Goal: Register for event/course

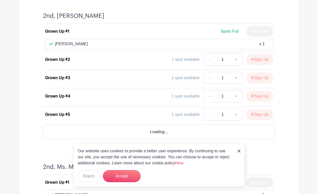
scroll to position [2359, 0]
click at [253, 58] on icon "submit" at bounding box center [252, 59] width 3 height 3
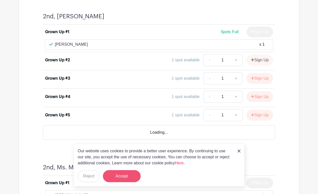
click at [125, 176] on button "Accept" at bounding box center [122, 176] width 38 height 12
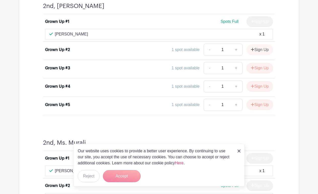
scroll to position [2368, 0]
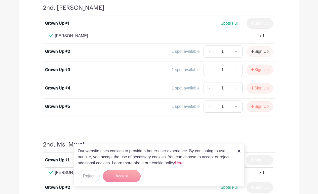
click at [130, 180] on form "Accept" at bounding box center [122, 176] width 38 height 12
click at [239, 152] on img at bounding box center [239, 151] width 3 height 3
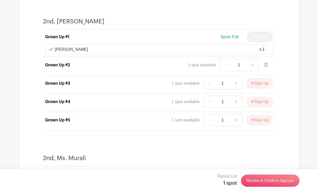
scroll to position [2353, 0]
click at [285, 66] on div "Grown Up #1 Spots Full Sign Up Sarah Mintz x 1 Grown Up #2 1 spot available - 1…" at bounding box center [159, 80] width 256 height 101
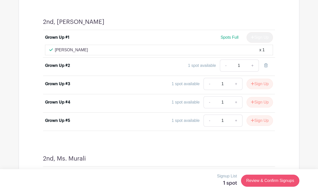
click at [261, 179] on link "Review & Confirm Signups" at bounding box center [270, 181] width 58 height 12
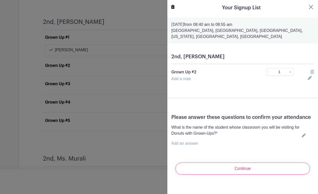
click at [189, 142] on link "Add an answer" at bounding box center [184, 144] width 27 height 4
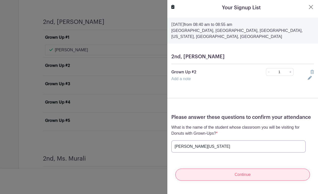
type input "Abram Washington"
click at [215, 177] on input "Continue" at bounding box center [243, 175] width 135 height 12
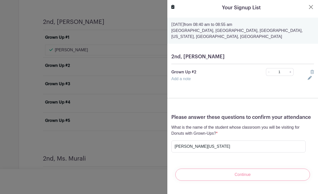
click at [191, 73] on p "Grown Up #2" at bounding box center [211, 72] width 81 height 6
click at [310, 79] on icon at bounding box center [310, 78] width 4 height 4
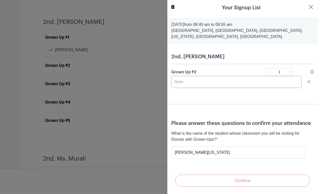
click at [249, 82] on input "text" at bounding box center [236, 82] width 130 height 12
type input "[PERSON_NAME][US_STATE]"
click at [257, 184] on div "Continue" at bounding box center [242, 181] width 143 height 20
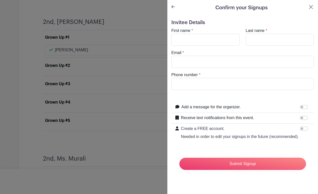
scroll to position [0, 0]
click at [174, 7] on icon at bounding box center [173, 6] width 4 height 3
click at [173, 6] on icon at bounding box center [173, 6] width 4 height 3
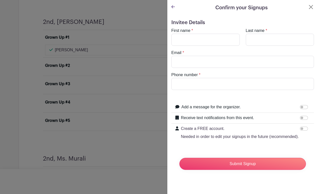
click at [173, 6] on icon at bounding box center [173, 6] width 4 height 3
click at [311, 7] on button "Close" at bounding box center [311, 7] width 6 height 6
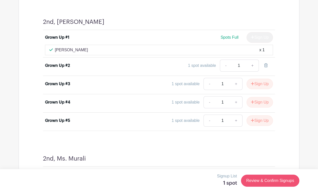
click at [278, 181] on link "Review & Confirm Signups" at bounding box center [270, 181] width 58 height 12
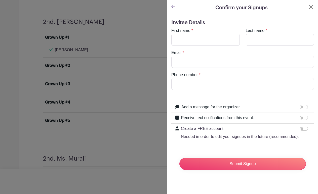
click at [172, 9] on icon at bounding box center [173, 7] width 4 height 4
click at [310, 8] on button "Close" at bounding box center [311, 7] width 6 height 6
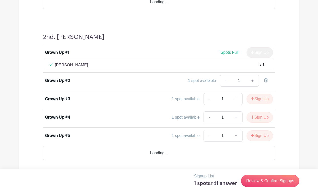
scroll to position [2527, 0]
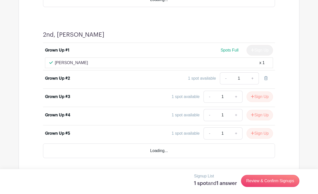
click at [129, 73] on div "1 spot available - 1 +" at bounding box center [187, 79] width 171 height 12
click at [270, 179] on link "Review & Confirm Signups" at bounding box center [270, 181] width 58 height 12
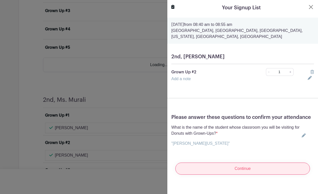
click at [216, 168] on input "Continue" at bounding box center [243, 169] width 135 height 12
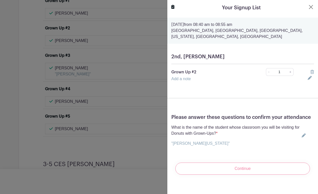
click at [222, 168] on div "Continue" at bounding box center [242, 169] width 143 height 20
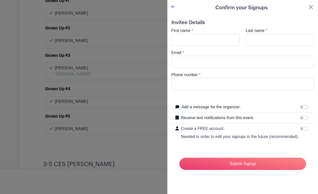
click at [245, 169] on input "Submit Signup" at bounding box center [243, 164] width 127 height 12
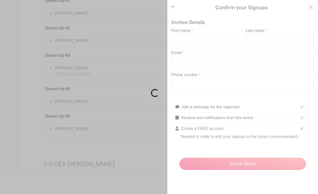
click at [191, 41] on div "Loading..." at bounding box center [159, 97] width 318 height 194
click at [192, 37] on div "Loading..." at bounding box center [159, 97] width 318 height 194
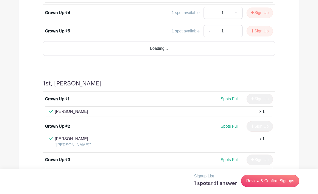
scroll to position [1968, 0]
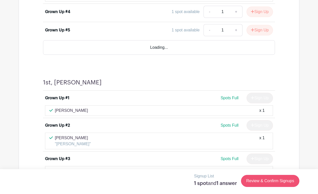
click at [279, 179] on link "Review & Confirm Signups" at bounding box center [270, 181] width 58 height 12
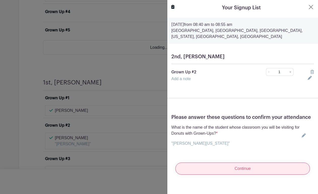
click at [209, 167] on input "Continue" at bounding box center [243, 169] width 135 height 12
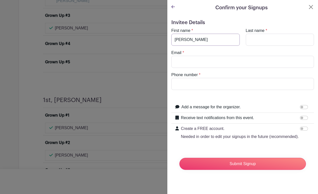
type input "Jason"
type input "Washington"
type input "washington.jason@"
type input "washington.jason@gmail.com"
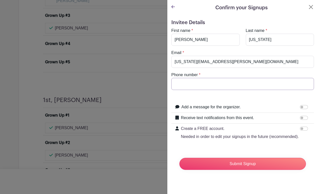
type input "2023677311"
click at [304, 118] on input "Receive text notifications from this event." at bounding box center [304, 118] width 8 height 4
checkbox input "true"
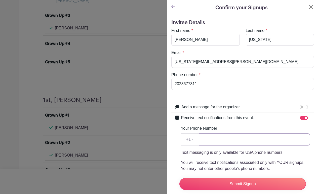
type input "2023677311"
click at [171, 167] on div "Invitee Details First name * Jason Last name * Washington Email * washington.ja…" at bounding box center [242, 146] width 151 height 261
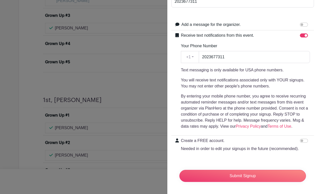
scroll to position [83, 0]
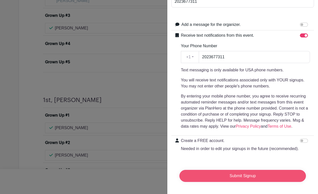
click at [236, 176] on input "Submit Signup" at bounding box center [243, 176] width 127 height 12
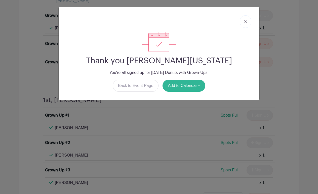
click at [197, 87] on button "Add to Calendar" at bounding box center [184, 86] width 43 height 12
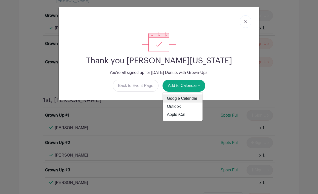
click at [186, 99] on link "Google Calendar" at bounding box center [183, 99] width 40 height 8
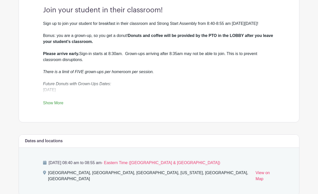
scroll to position [169, 0]
